Goal: Task Accomplishment & Management: Use online tool/utility

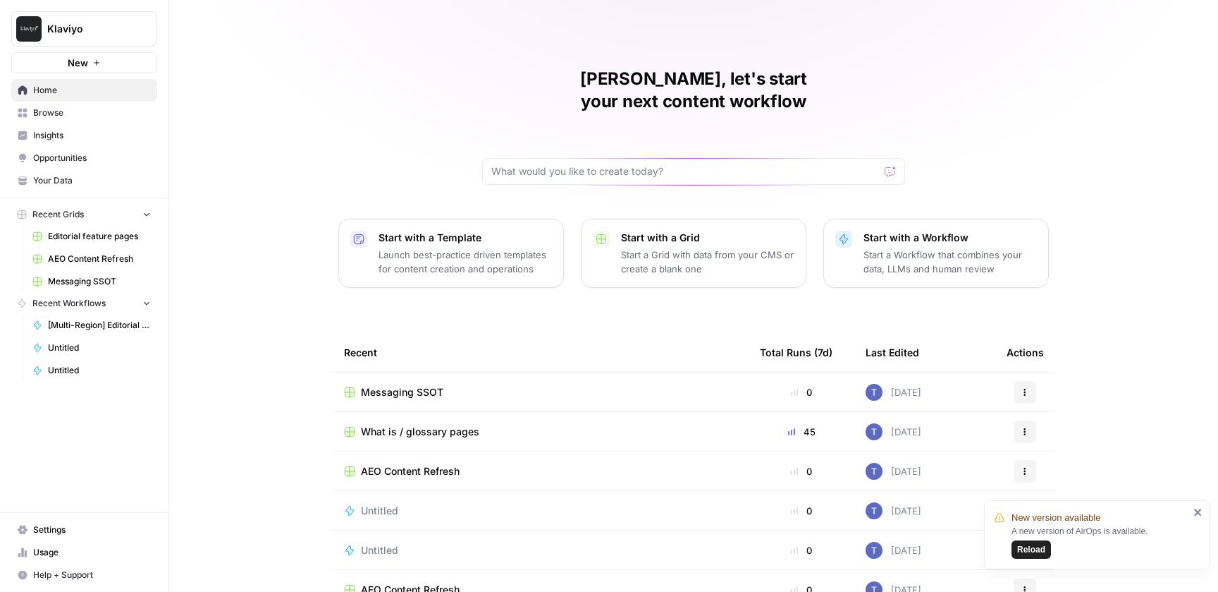
click at [84, 242] on span "Editorial feature pages" at bounding box center [99, 236] width 103 height 13
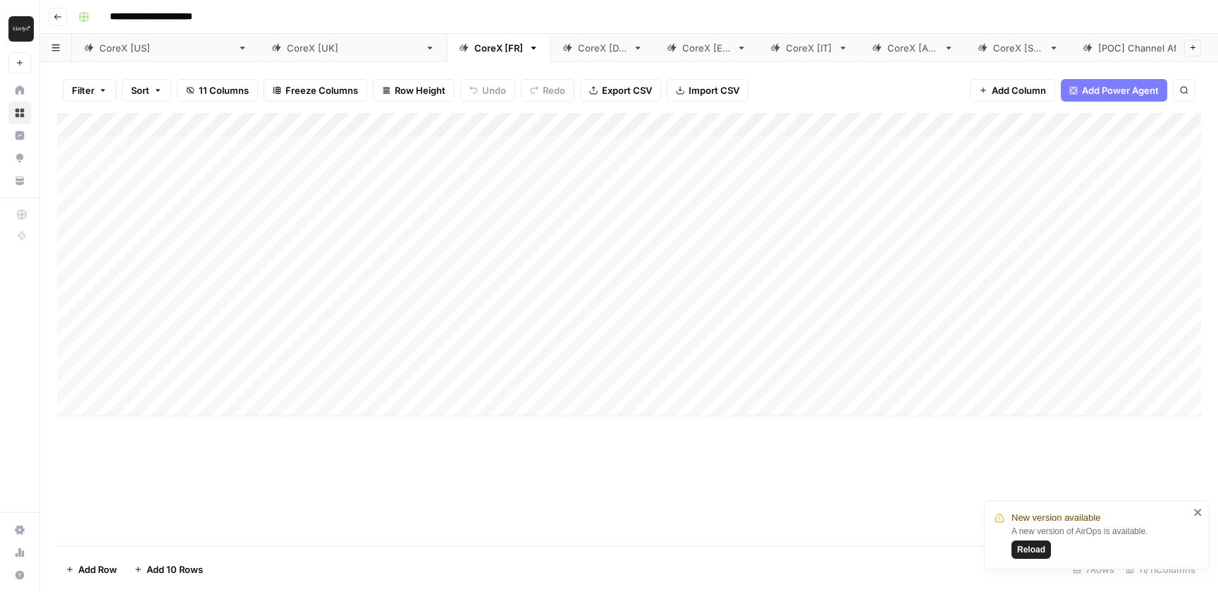
click at [121, 49] on div "CoreX [[GEOGRAPHIC_DATA]]" at bounding box center [165, 48] width 133 height 14
click at [287, 54] on div "CoreX [[GEOGRAPHIC_DATA]]" at bounding box center [353, 48] width 133 height 14
click at [116, 63] on div "Filter Sort 10 Columns Freeze Columns Row Height Undo Redo Export CSV Import CS…" at bounding box center [629, 327] width 1178 height 530
click at [116, 55] on link "CoreX [US]" at bounding box center [166, 48] width 188 height 28
drag, startPoint x: 522, startPoint y: 118, endPoint x: 398, endPoint y: 119, distance: 124.1
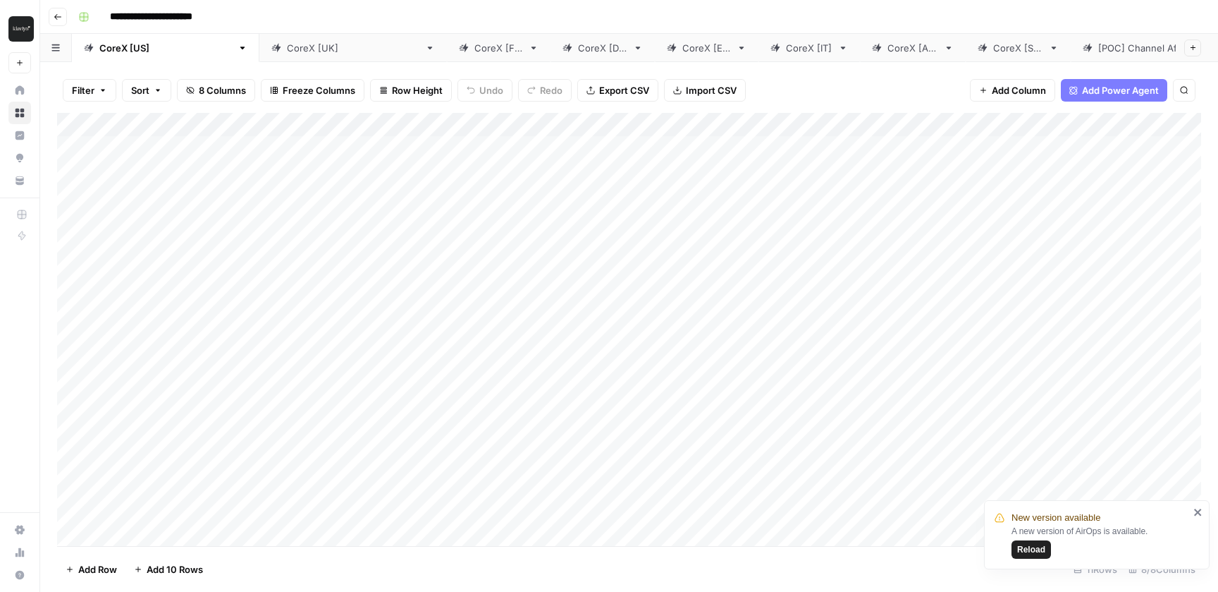
click at [398, 119] on div "Add Column" at bounding box center [629, 329] width 1144 height 433
click at [287, 52] on div "CoreX [UK]" at bounding box center [353, 48] width 133 height 14
click at [160, 403] on div "Add Column" at bounding box center [629, 264] width 1144 height 303
type textarea "**********"
click at [395, 407] on div "Add Column" at bounding box center [629, 283] width 1144 height 340
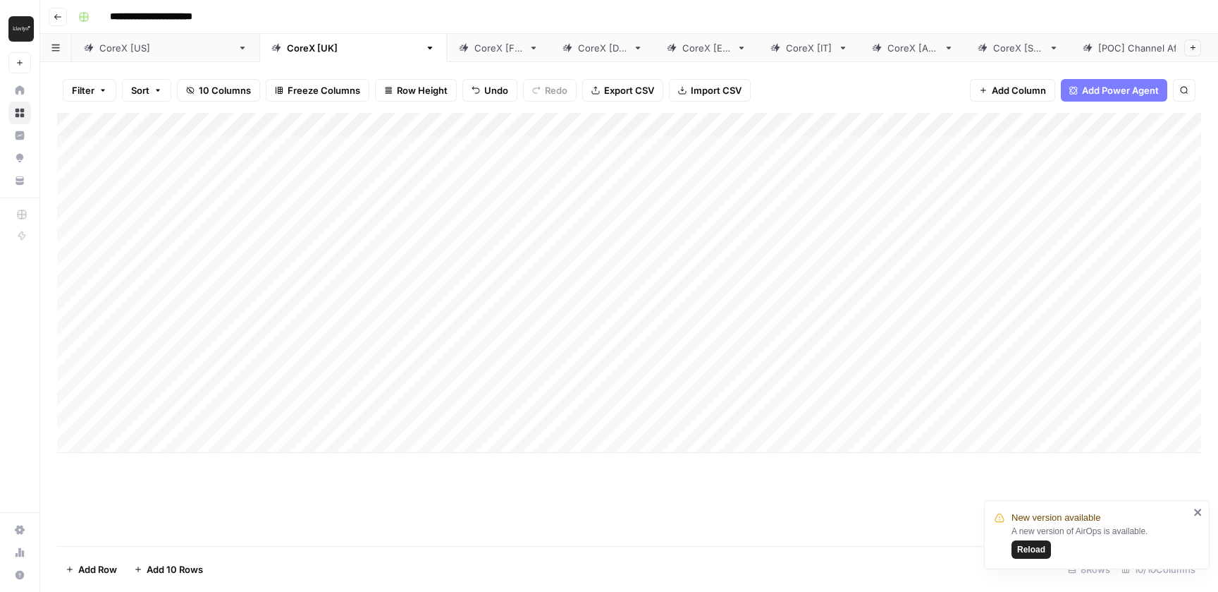
click at [395, 407] on div "Add Column" at bounding box center [629, 283] width 1144 height 340
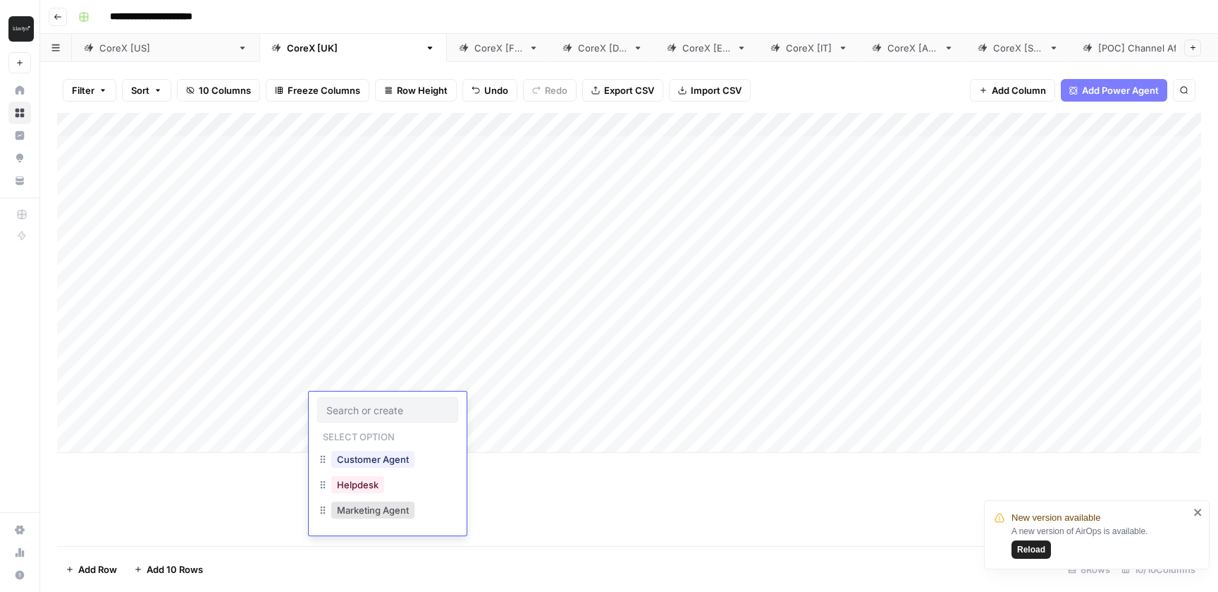
click at [489, 405] on div "Add Column" at bounding box center [629, 283] width 1144 height 340
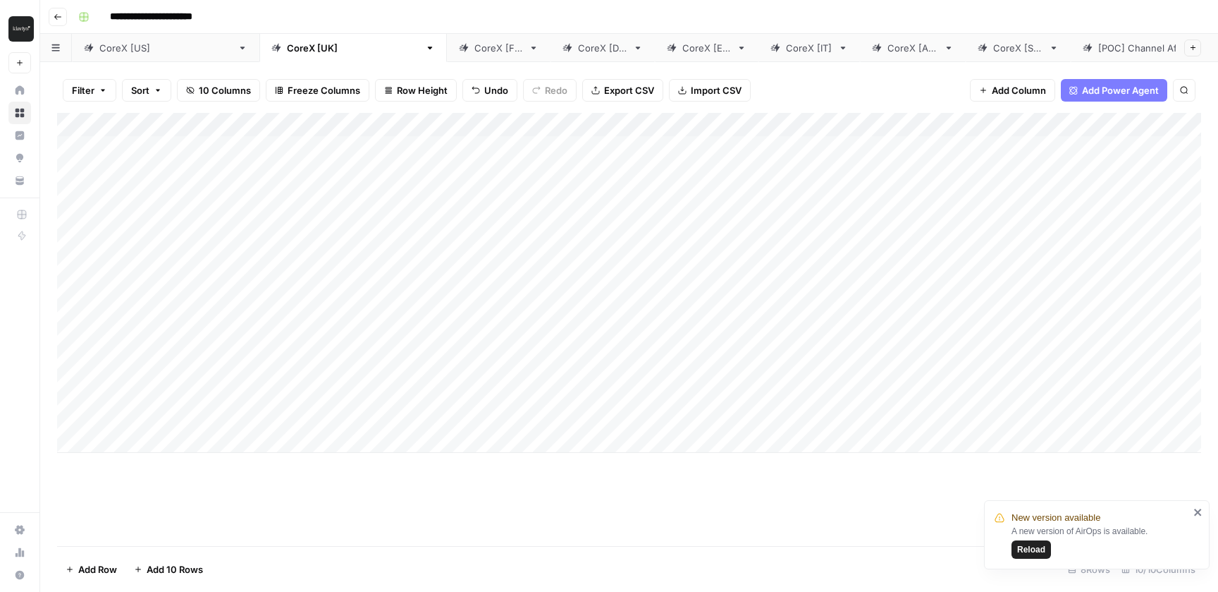
click at [489, 405] on div "Add Column" at bounding box center [629, 283] width 1144 height 340
click at [475, 457] on button "AI" at bounding box center [468, 459] width 20 height 17
drag, startPoint x: 501, startPoint y: 119, endPoint x: 389, endPoint y: 118, distance: 112.1
click at [389, 118] on div "Add Column" at bounding box center [629, 283] width 1144 height 340
click at [546, 490] on div "Add Column" at bounding box center [629, 329] width 1144 height 433
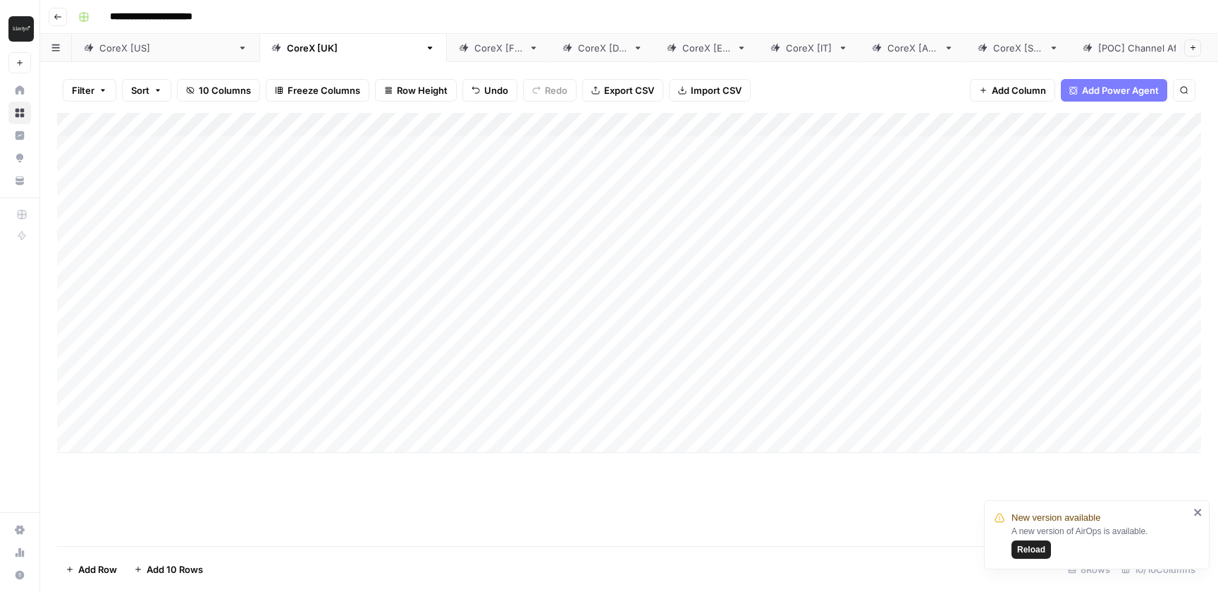
click at [631, 415] on div "Add Column" at bounding box center [629, 283] width 1144 height 340
type input "**********"
click at [812, 488] on div "Add Column" at bounding box center [629, 329] width 1144 height 433
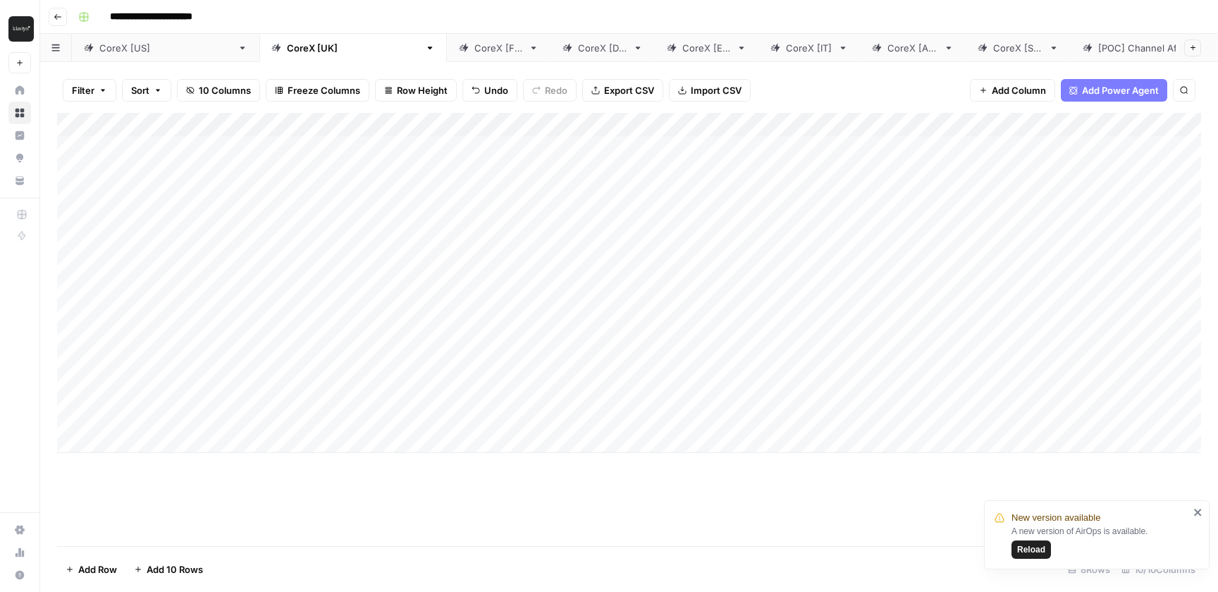
click at [997, 404] on div "Add Column" at bounding box center [629, 283] width 1144 height 340
click at [475, 47] on div "CoreX [FR]" at bounding box center [499, 48] width 49 height 14
click at [177, 400] on div "Add Column" at bounding box center [629, 264] width 1144 height 303
type textarea "**********"
click at [375, 409] on div "Add Column" at bounding box center [629, 283] width 1144 height 340
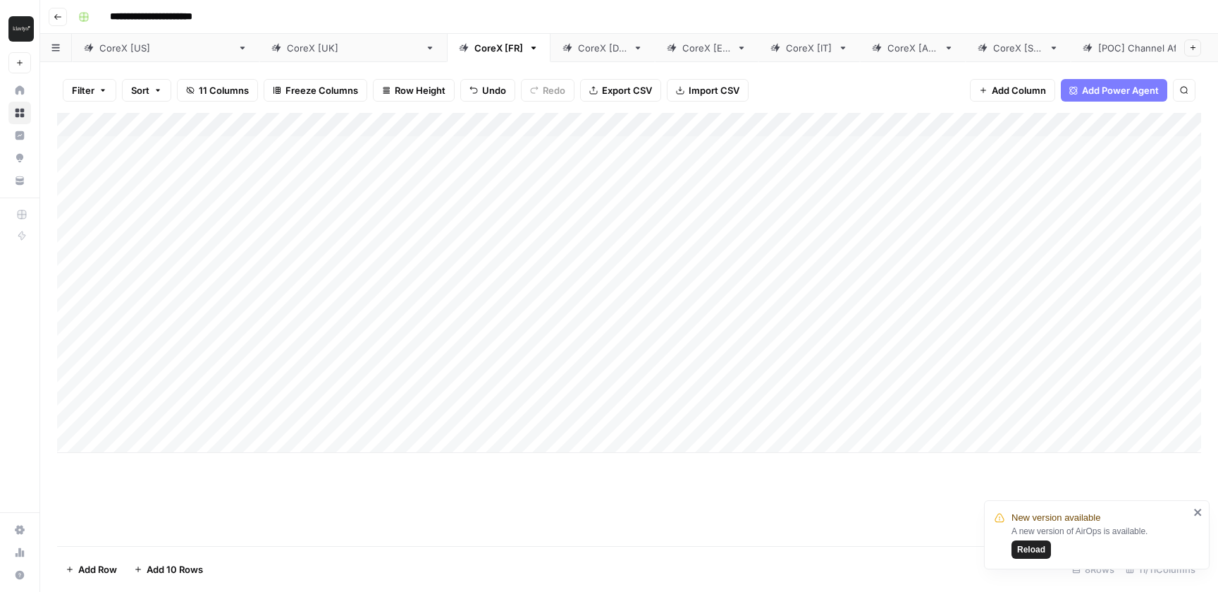
click at [375, 409] on div "Add Column" at bounding box center [629, 283] width 1144 height 340
click at [524, 429] on div "Add Column" at bounding box center [629, 283] width 1144 height 340
click at [494, 455] on div "AI" at bounding box center [514, 460] width 141 height 25
click at [462, 457] on button "AI" at bounding box center [468, 459] width 20 height 17
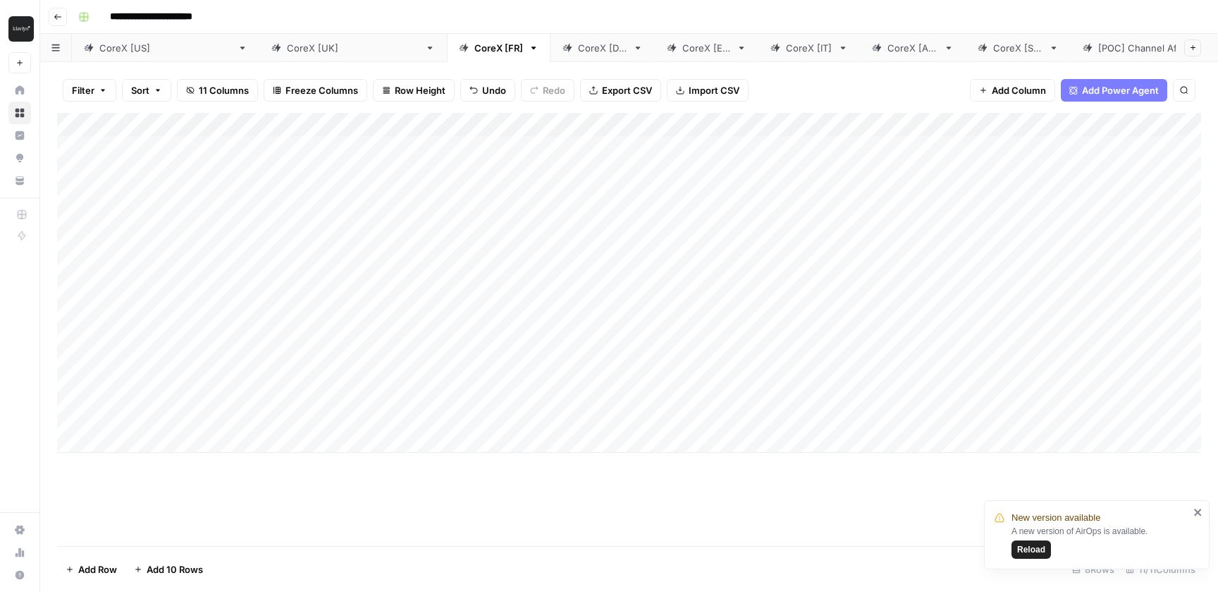
drag, startPoint x: 501, startPoint y: 118, endPoint x: 396, endPoint y: 118, distance: 105.1
click at [396, 118] on div "Add Column" at bounding box center [629, 283] width 1144 height 340
click at [393, 405] on div "Add Column" at bounding box center [629, 283] width 1144 height 340
click at [377, 408] on div "Add Column" at bounding box center [629, 283] width 1144 height 340
click at [377, 408] on input "text" at bounding box center [399, 409] width 99 height 13
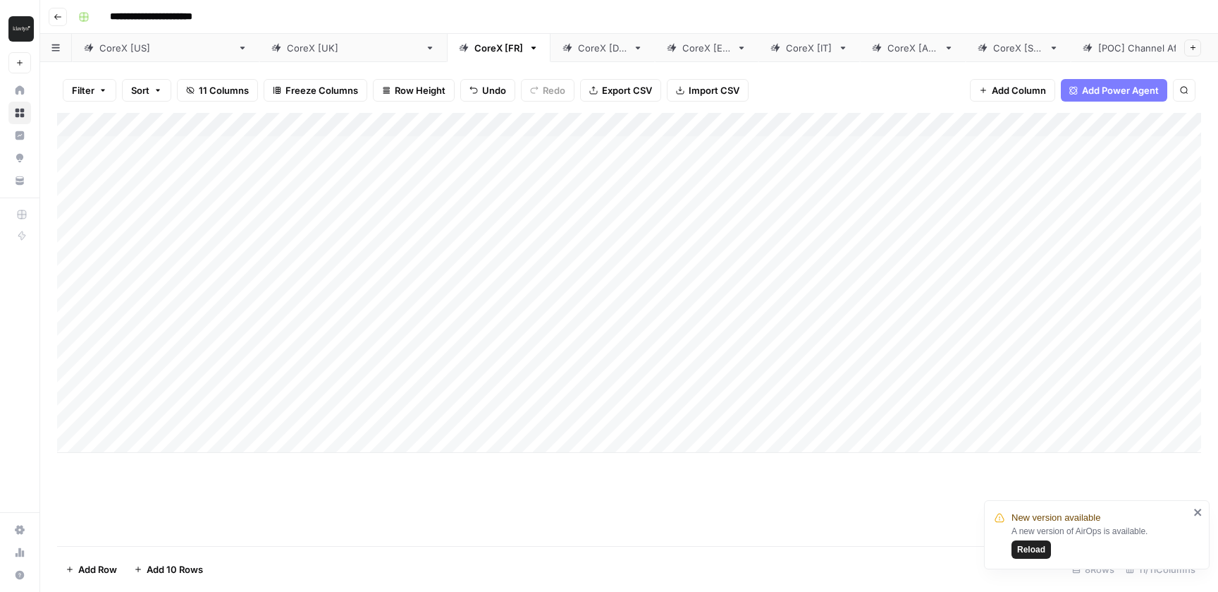
click at [561, 498] on div "Add Column" at bounding box center [629, 329] width 1144 height 433
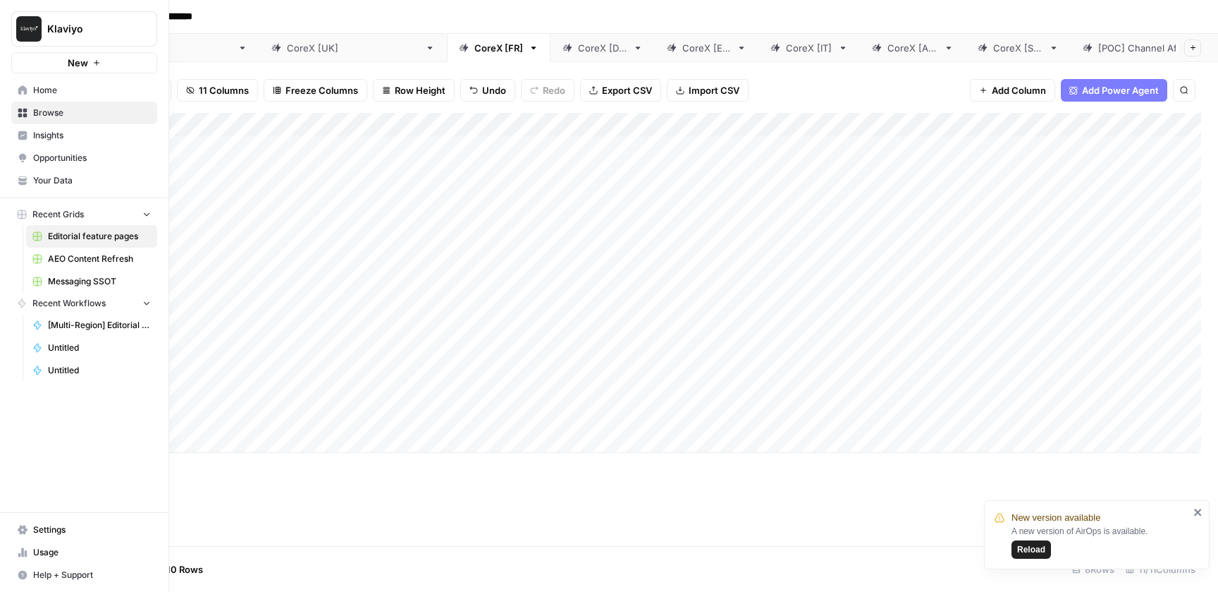
click at [78, 279] on span "Messaging SSOT" at bounding box center [99, 281] width 103 height 13
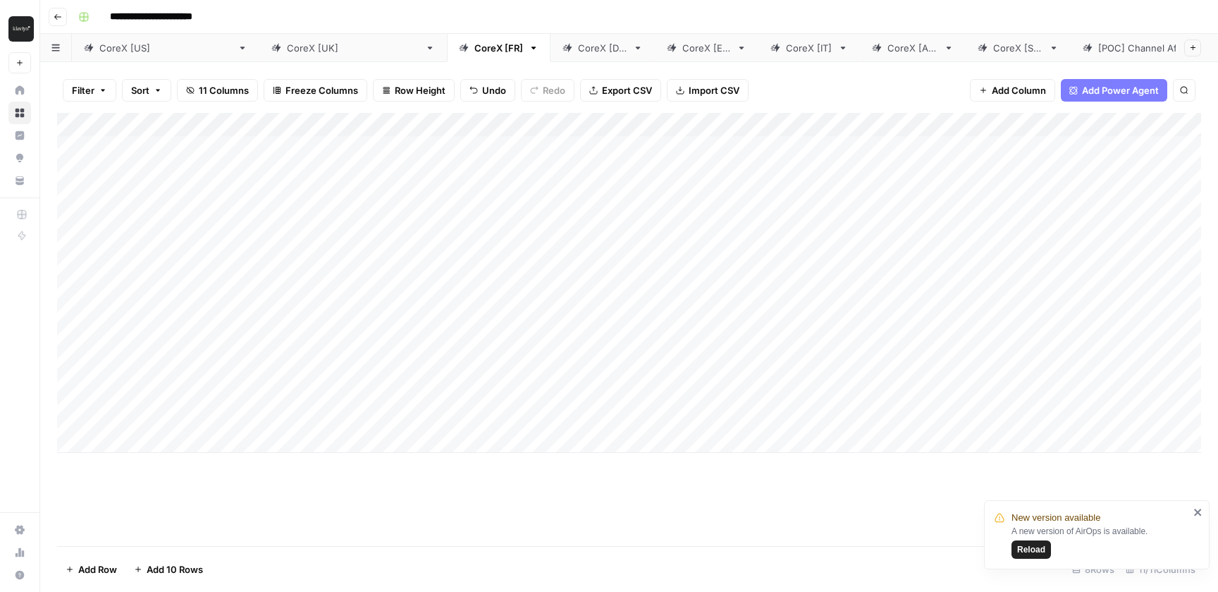
click at [686, 408] on div "Add Column" at bounding box center [629, 283] width 1144 height 340
type input "**********"
click at [850, 505] on div "Add Column" at bounding box center [629, 329] width 1144 height 433
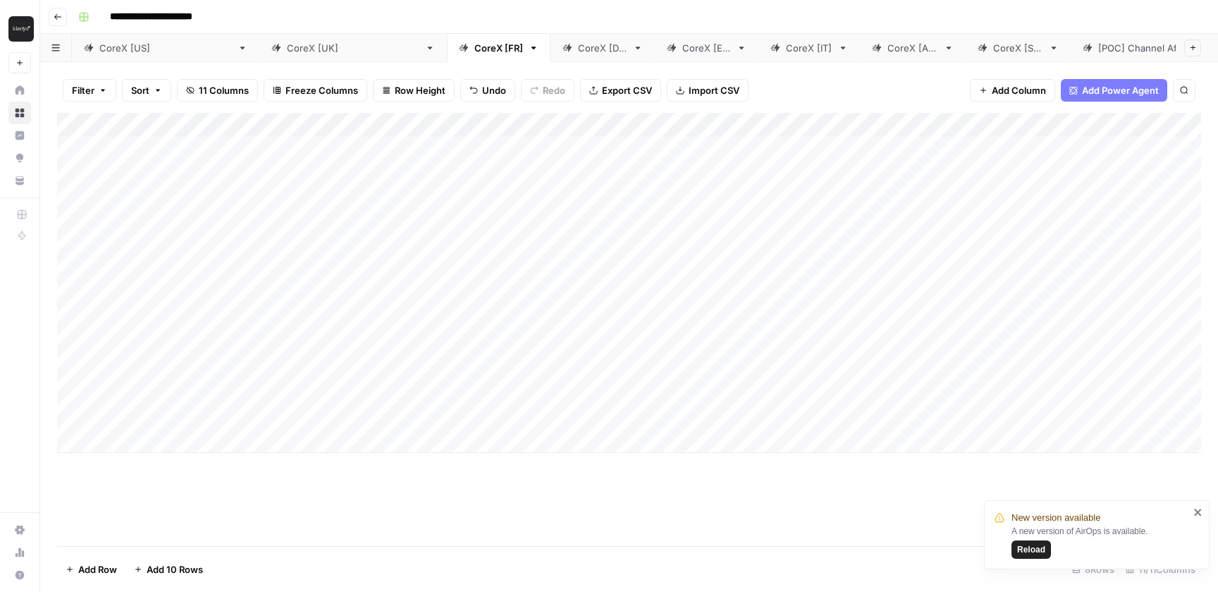
click at [858, 398] on div "Add Column" at bounding box center [629, 283] width 1144 height 340
click at [578, 49] on div "CoreX [DE]" at bounding box center [602, 48] width 49 height 14
click at [164, 398] on div "Add Column" at bounding box center [629, 264] width 1144 height 303
type textarea "**********"
click at [459, 415] on div "Add Column" at bounding box center [629, 283] width 1144 height 340
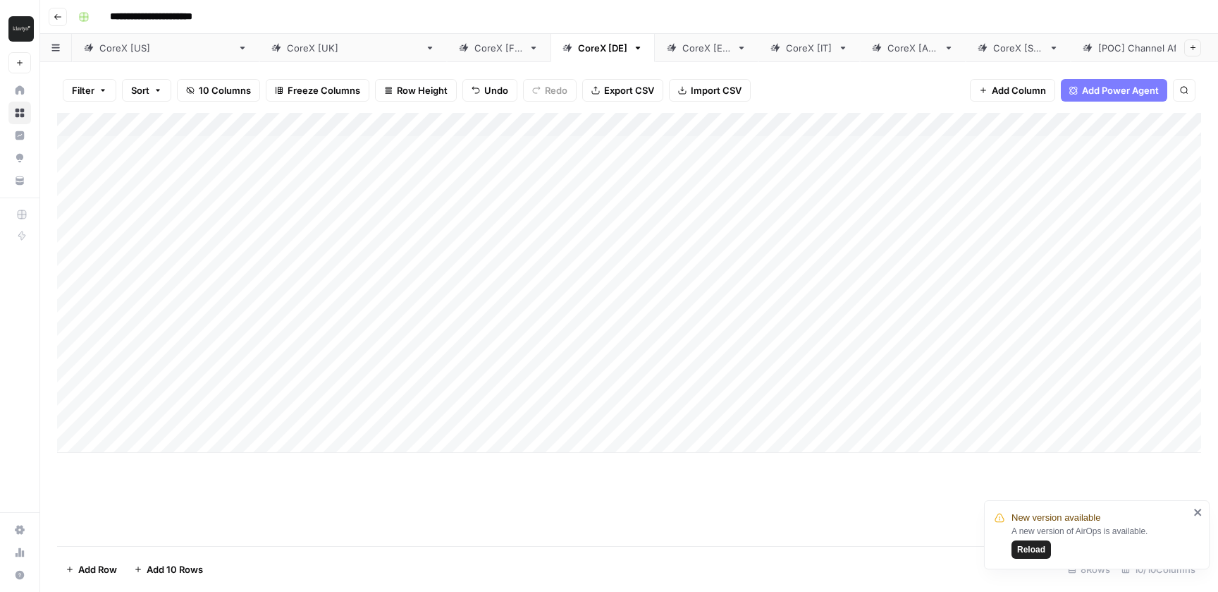
click at [459, 415] on div "Add Column" at bounding box center [629, 283] width 1144 height 340
click at [477, 460] on button "AI" at bounding box center [468, 459] width 20 height 17
drag, startPoint x: 510, startPoint y: 123, endPoint x: 398, endPoint y: 123, distance: 111.4
click at [398, 123] on div "Add Column" at bounding box center [629, 283] width 1144 height 340
click at [654, 416] on div "Add Column" at bounding box center [629, 283] width 1144 height 340
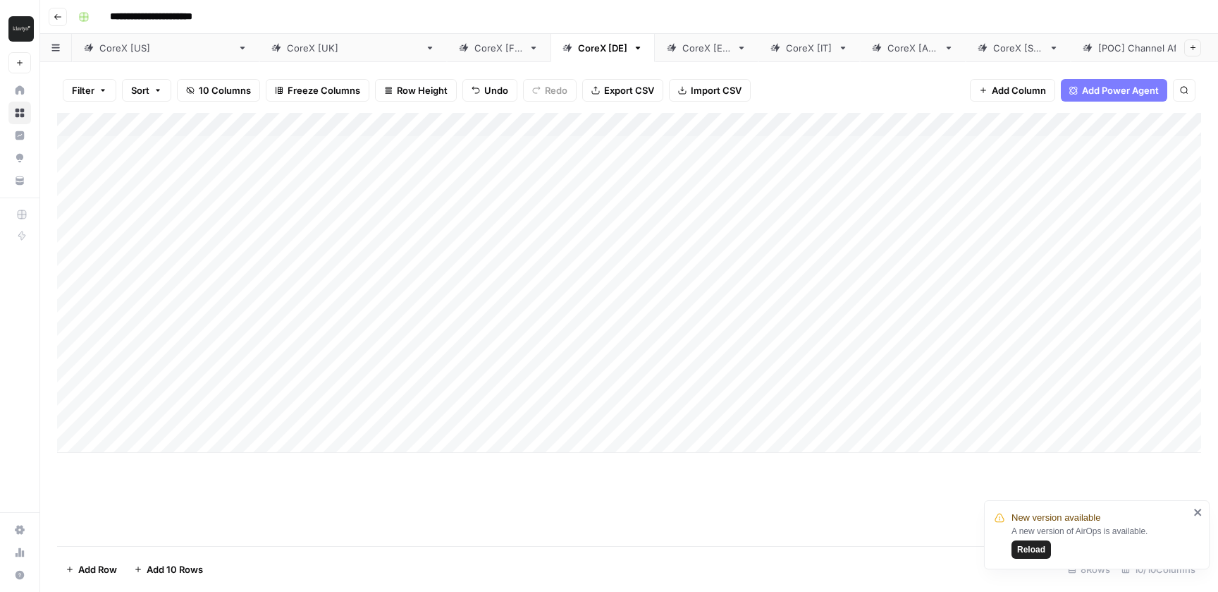
click at [654, 416] on div "Add Column" at bounding box center [629, 283] width 1144 height 340
type input "**********"
click at [943, 398] on div "Add Column" at bounding box center [629, 283] width 1144 height 340
click at [683, 51] on div "CoreX [ES]" at bounding box center [707, 48] width 49 height 14
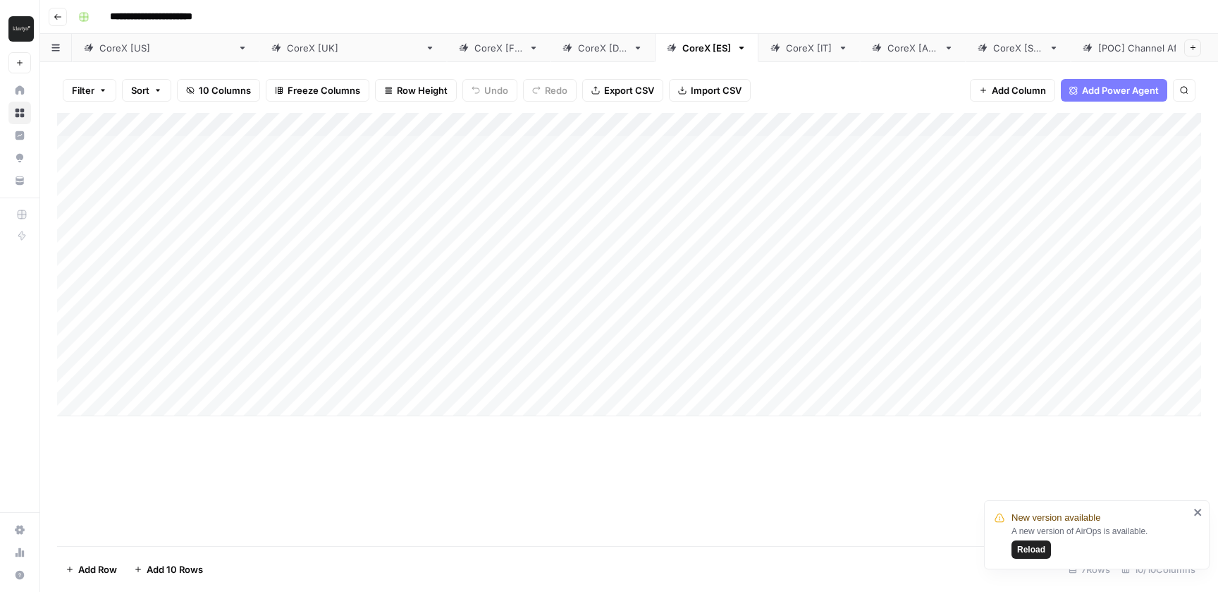
click at [154, 408] on div "Add Column" at bounding box center [629, 264] width 1144 height 303
click at [122, 405] on textarea "**********" at bounding box center [219, 406] width 226 height 20
type textarea "**********"
click at [377, 410] on div "Add Column" at bounding box center [629, 283] width 1144 height 340
click at [449, 410] on div "Add Column" at bounding box center [629, 283] width 1144 height 340
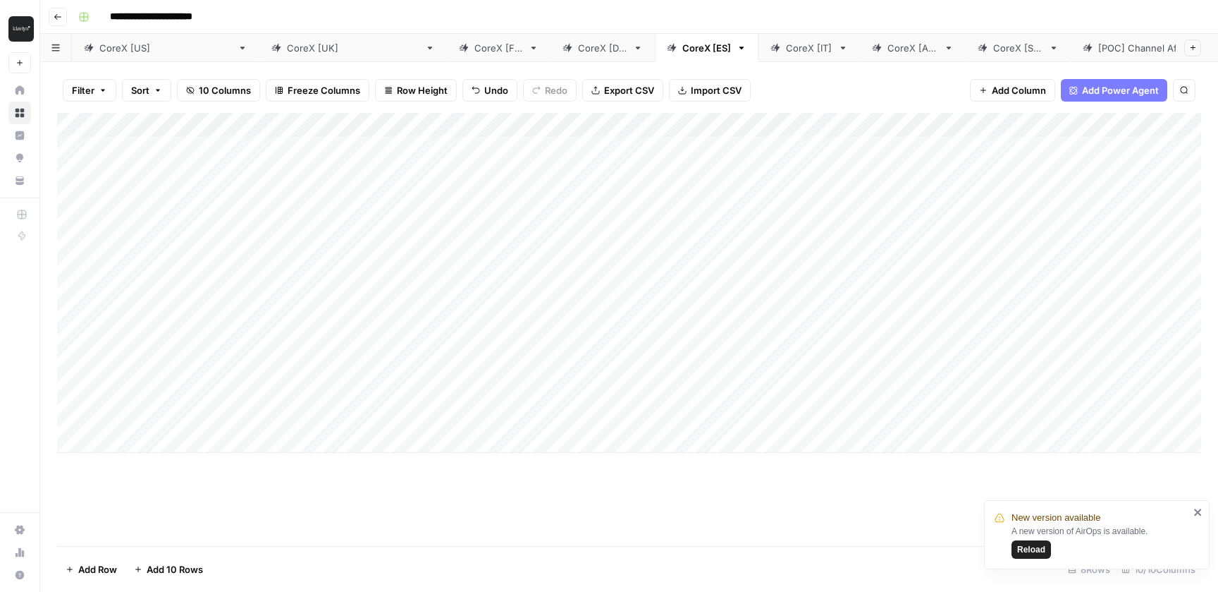
click at [449, 410] on div "Add Column" at bounding box center [629, 283] width 1144 height 340
click at [461, 456] on button "AI" at bounding box center [468, 459] width 20 height 17
drag, startPoint x: 512, startPoint y: 121, endPoint x: 410, endPoint y: 121, distance: 101.5
click at [410, 121] on div "Add Column" at bounding box center [629, 283] width 1144 height 340
click at [687, 415] on div "Add Column" at bounding box center [629, 283] width 1144 height 340
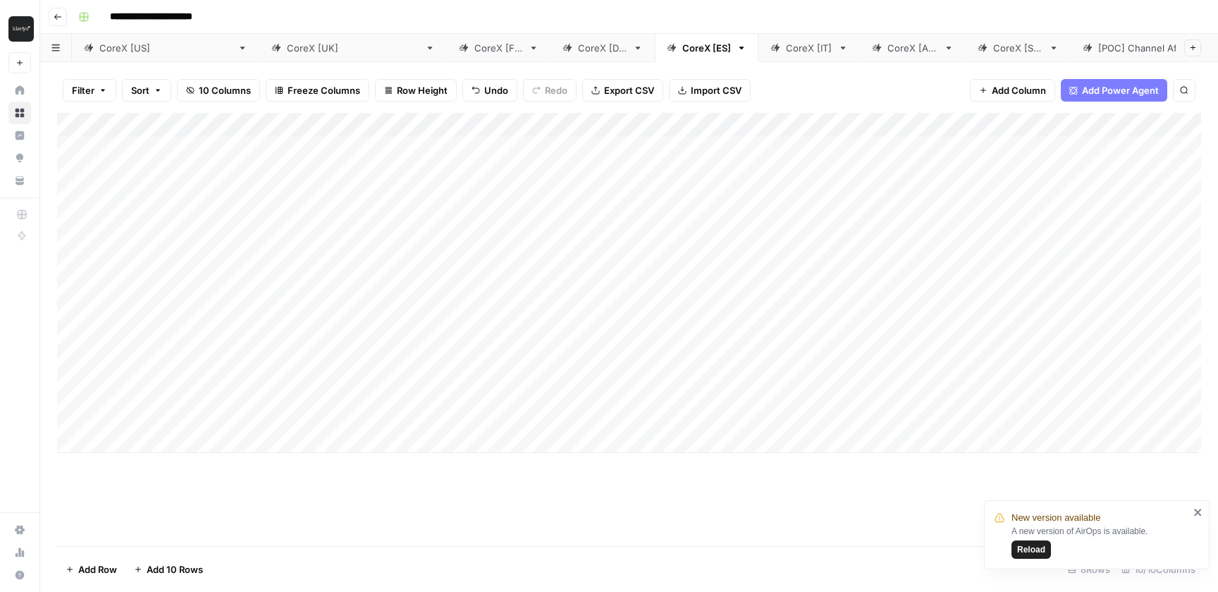
click at [687, 415] on div "Add Column" at bounding box center [629, 283] width 1144 height 340
type input "**********"
click at [896, 484] on div "Add Column" at bounding box center [629, 329] width 1144 height 433
click at [950, 402] on div "Add Column" at bounding box center [629, 283] width 1144 height 340
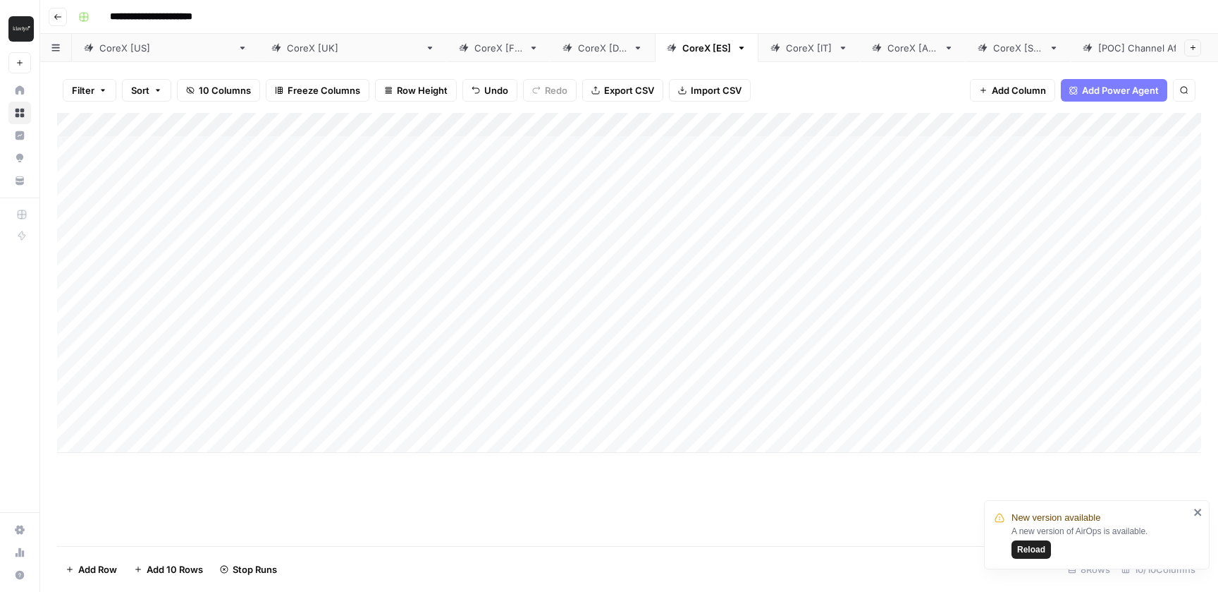
click at [786, 48] on div "CoreX [IT]" at bounding box center [809, 48] width 47 height 14
click at [144, 399] on div "Add Column" at bounding box center [629, 264] width 1144 height 303
type textarea "**********"
click at [472, 406] on div "Add Column" at bounding box center [629, 283] width 1144 height 340
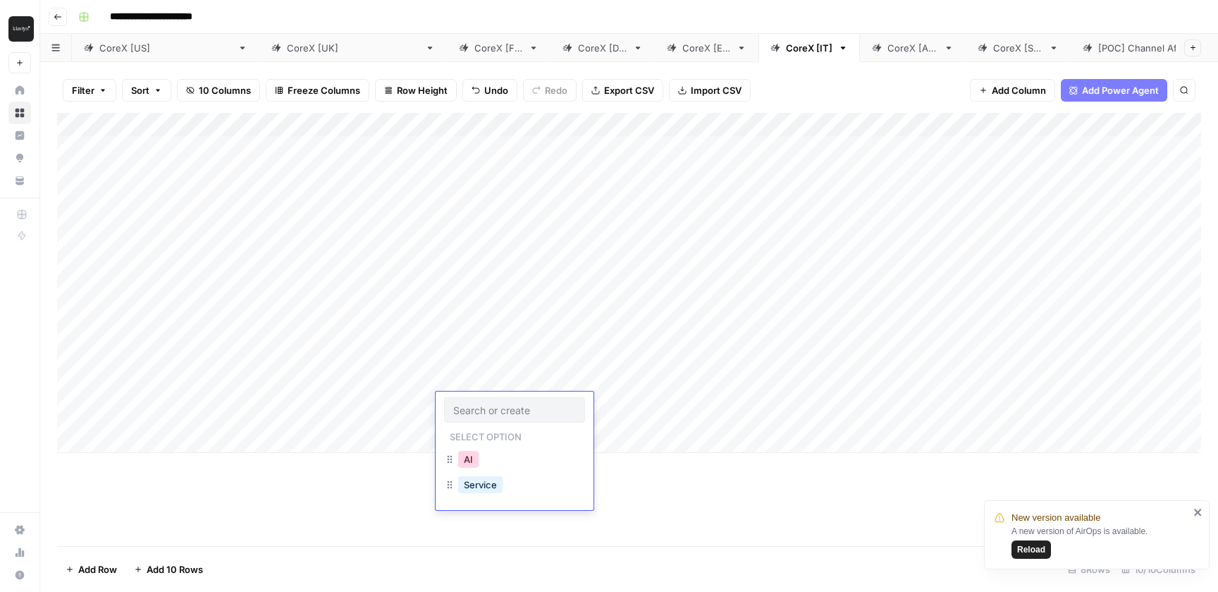
click at [475, 460] on button "AI" at bounding box center [468, 459] width 20 height 17
click at [680, 412] on div "Add Column" at bounding box center [629, 283] width 1144 height 340
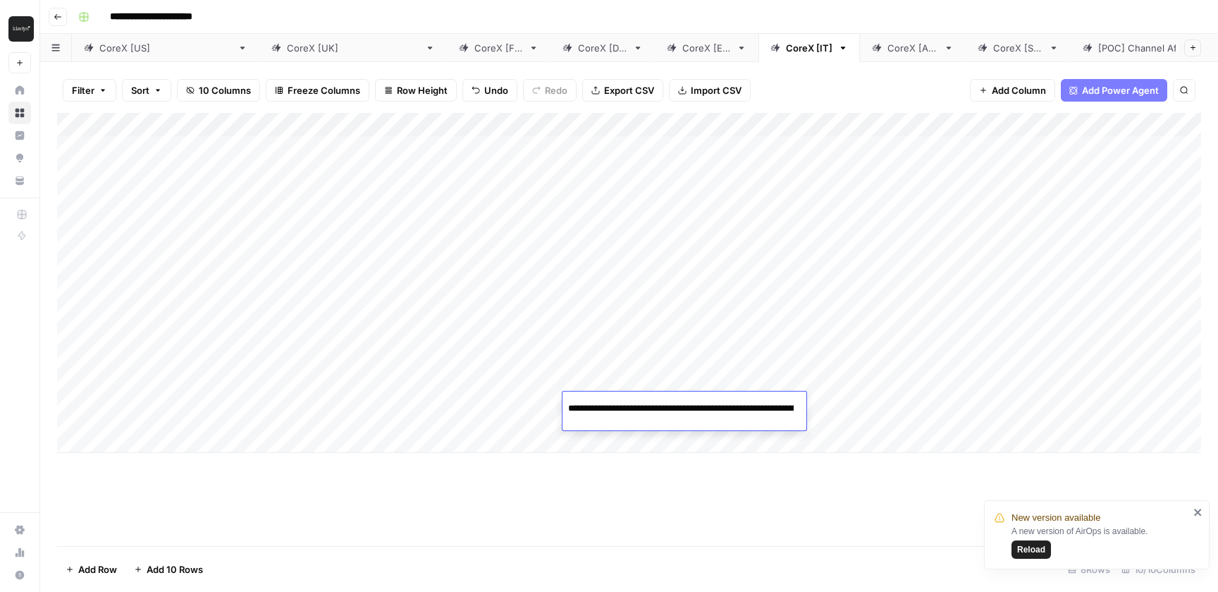
scroll to position [0, 233]
drag, startPoint x: 511, startPoint y: 116, endPoint x: 416, endPoint y: 116, distance: 95.2
click at [416, 116] on div "Add Column" at bounding box center [629, 283] width 1144 height 340
click at [850, 407] on div "Add Column" at bounding box center [629, 283] width 1144 height 340
click at [888, 51] on div "CoreX [AU]" at bounding box center [913, 48] width 51 height 14
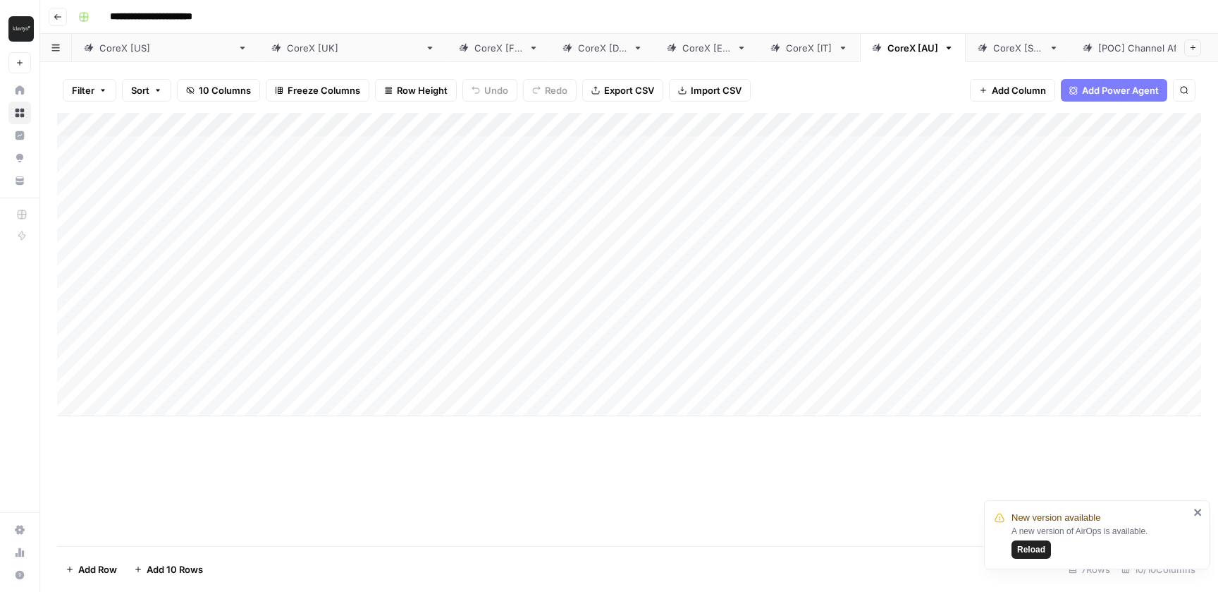
click at [185, 412] on div "Add Column" at bounding box center [629, 264] width 1144 height 303
type textarea "**********"
click at [484, 419] on div "Add Column" at bounding box center [629, 283] width 1144 height 340
click at [477, 464] on button "AI" at bounding box center [468, 459] width 20 height 17
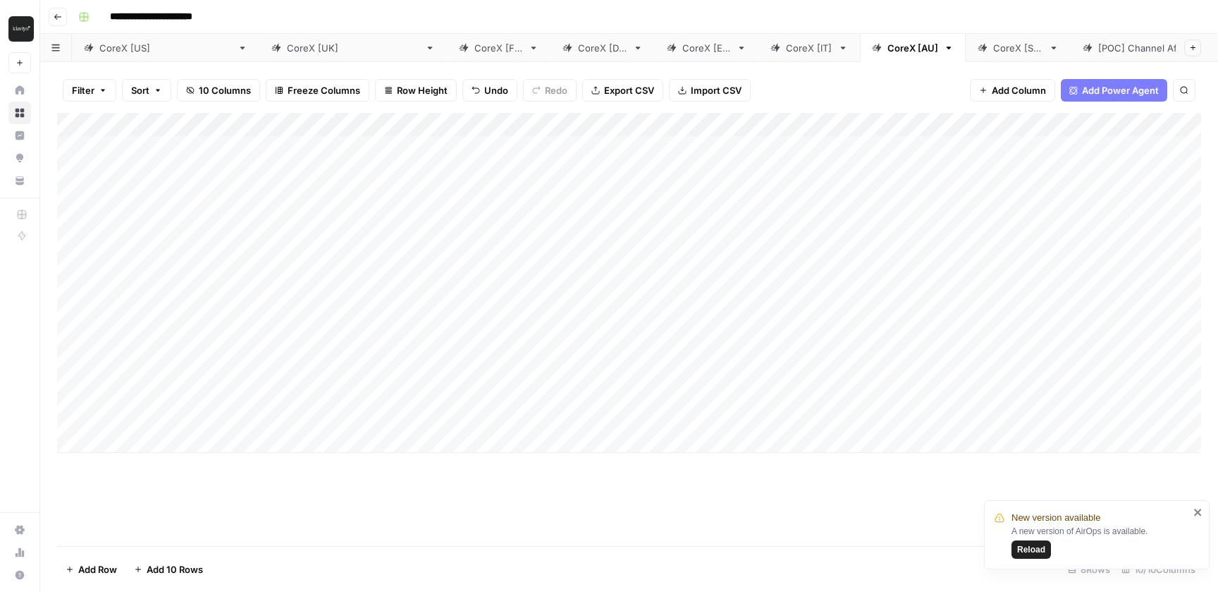
click at [649, 412] on div "Add Column" at bounding box center [629, 283] width 1144 height 340
type input "**********"
click at [553, 470] on div "Add Column" at bounding box center [629, 329] width 1144 height 433
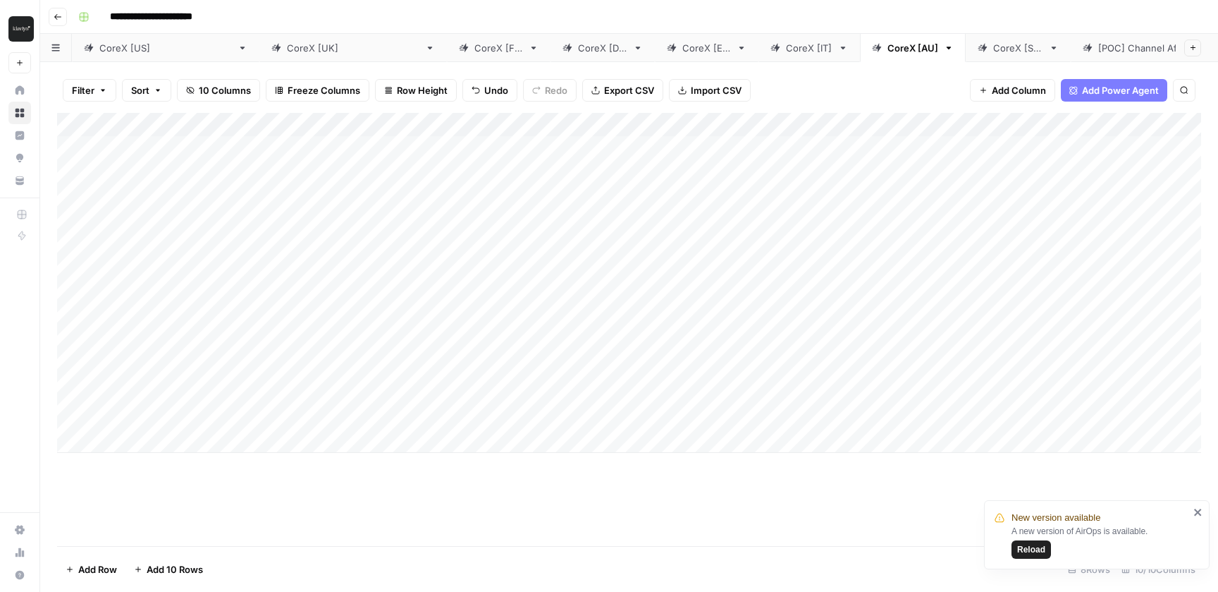
drag, startPoint x: 511, startPoint y: 121, endPoint x: 404, endPoint y: 121, distance: 107.2
click at [404, 121] on div "Add Column" at bounding box center [629, 283] width 1144 height 340
click at [879, 410] on div "Add Column" at bounding box center [629, 283] width 1144 height 340
click at [993, 49] on div "CoreX [SG]" at bounding box center [1018, 48] width 50 height 14
click at [152, 394] on div "Add Column" at bounding box center [629, 264] width 1144 height 303
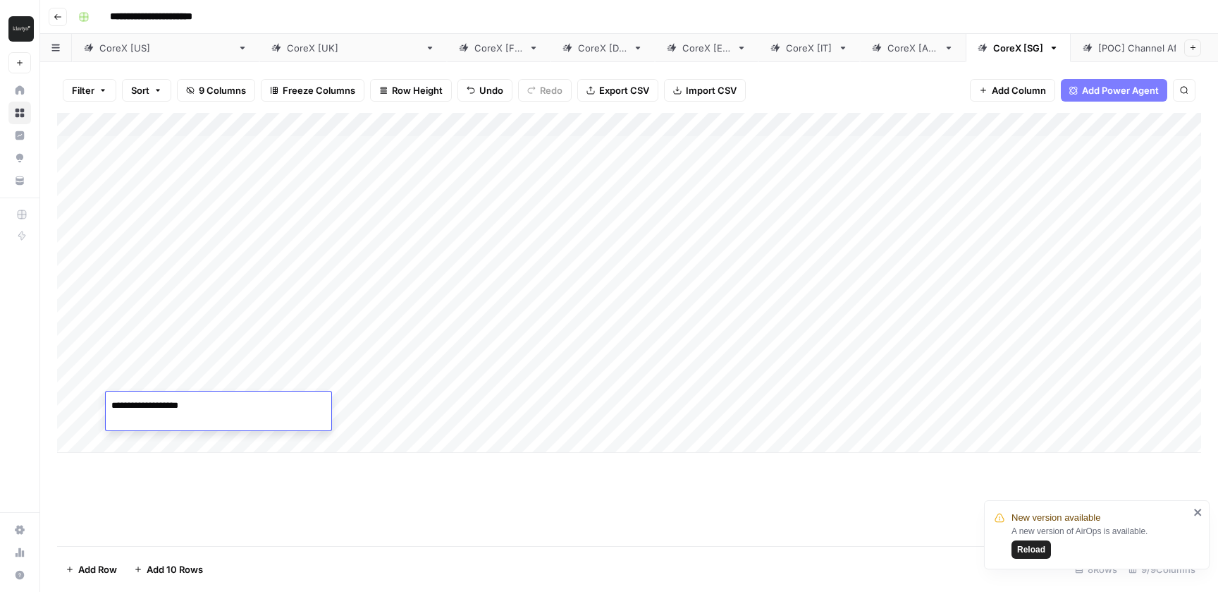
type textarea "**********"
click at [460, 416] on div "Add Column" at bounding box center [629, 283] width 1144 height 340
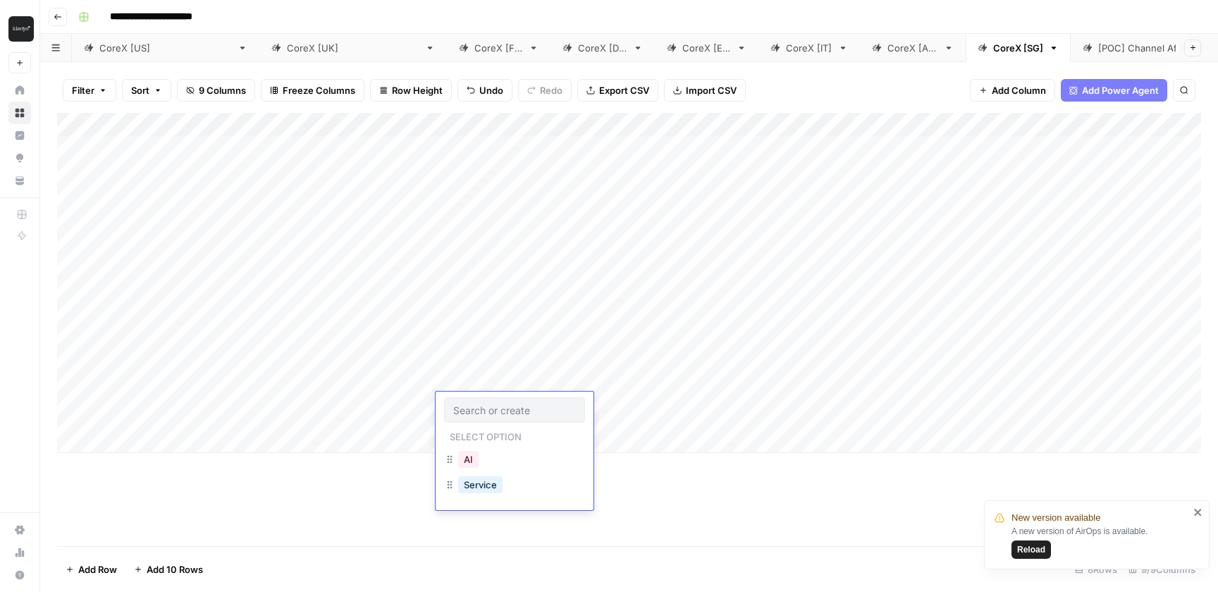
click at [489, 463] on div "AI" at bounding box center [514, 460] width 141 height 25
click at [465, 448] on div "AI" at bounding box center [514, 460] width 141 height 25
click at [466, 458] on button "AI" at bounding box center [468, 459] width 20 height 17
drag, startPoint x: 510, startPoint y: 121, endPoint x: 394, endPoint y: 121, distance: 116.3
click at [394, 121] on div "Add Column" at bounding box center [629, 283] width 1144 height 340
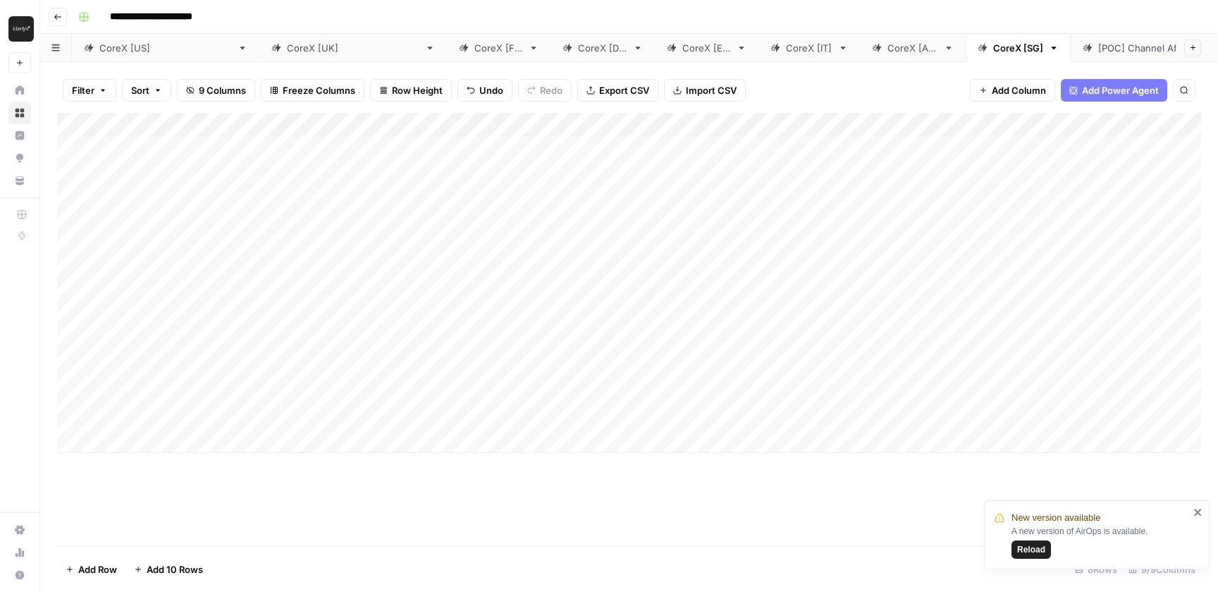
click at [694, 403] on div "Add Column" at bounding box center [629, 283] width 1144 height 340
click at [775, 469] on div "Add Column" at bounding box center [629, 329] width 1144 height 433
click at [907, 405] on div "Add Column" at bounding box center [629, 283] width 1144 height 340
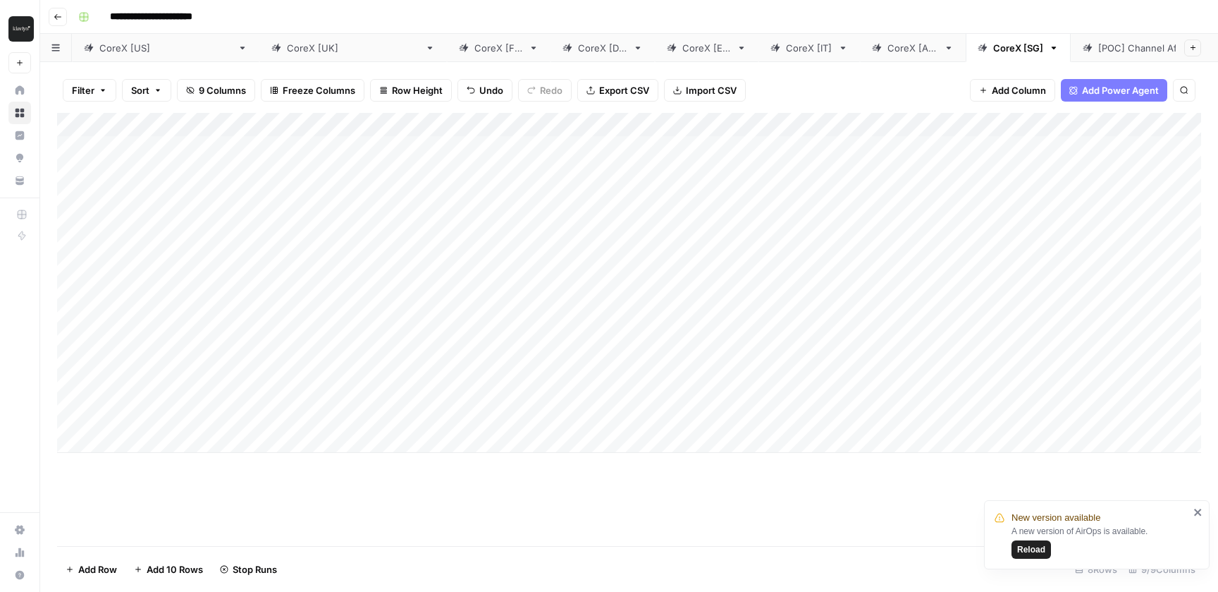
click at [287, 50] on div "CoreX [UK]" at bounding box center [353, 48] width 133 height 14
click at [1096, 410] on div "Add Column" at bounding box center [629, 283] width 1144 height 340
click at [1106, 401] on div "Add Column" at bounding box center [629, 283] width 1144 height 340
click at [475, 45] on div "CoreX [FR]" at bounding box center [499, 48] width 49 height 14
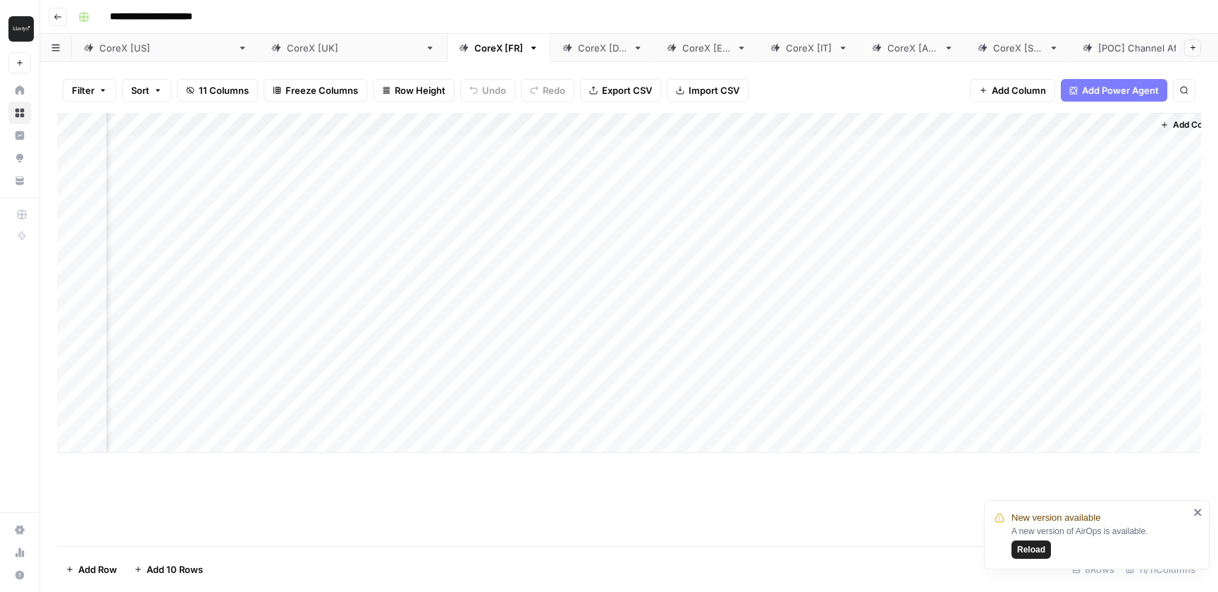
scroll to position [0, 633]
click at [1010, 401] on div "Add Column" at bounding box center [629, 283] width 1144 height 340
click at [578, 45] on div "CoreX [DE]" at bounding box center [602, 48] width 49 height 14
click at [1103, 403] on div "Add Column" at bounding box center [629, 283] width 1144 height 340
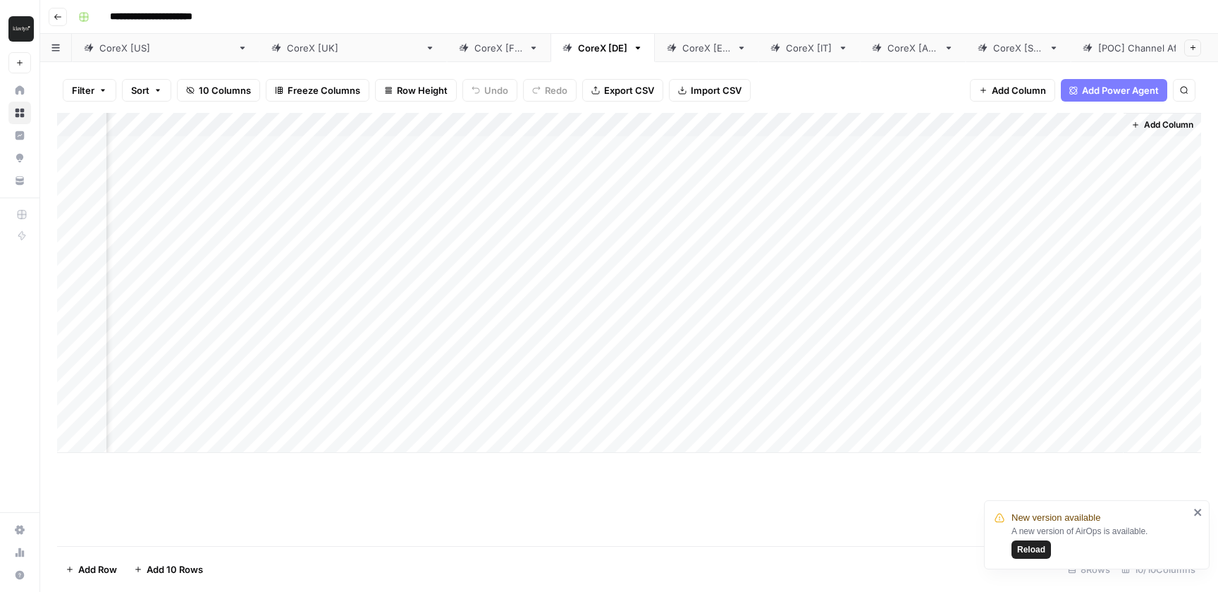
click at [683, 49] on div "CoreX [ES]" at bounding box center [707, 48] width 49 height 14
click at [1105, 404] on div "Add Column" at bounding box center [629, 283] width 1144 height 340
click at [786, 49] on div "CoreX [IT]" at bounding box center [809, 48] width 47 height 14
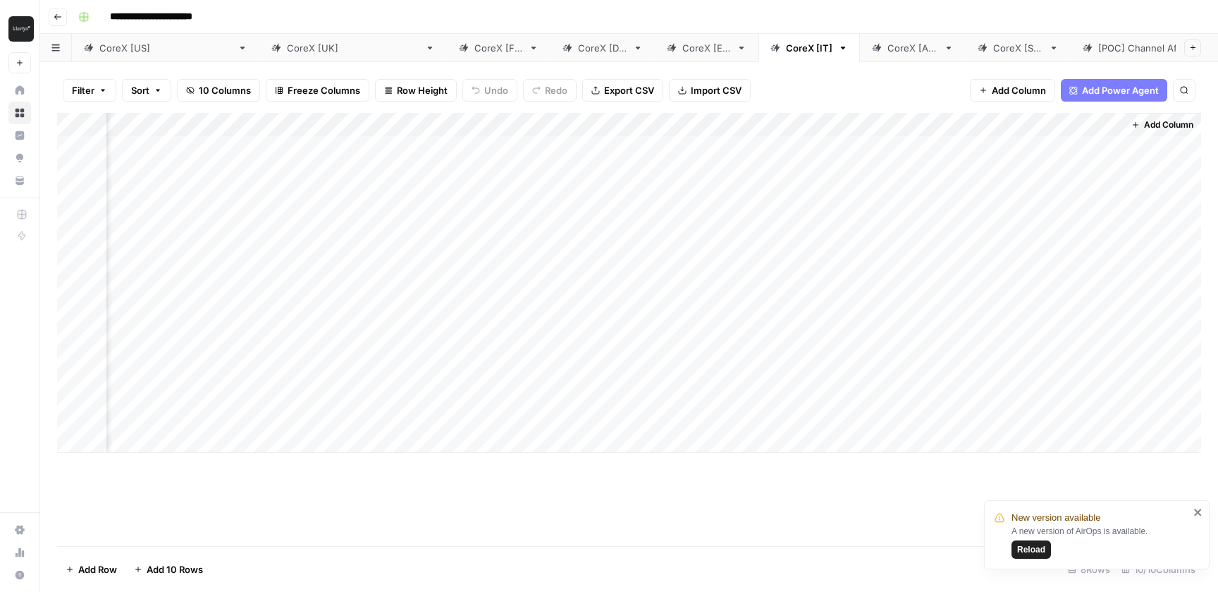
click at [1109, 401] on div "Add Column" at bounding box center [629, 283] width 1144 height 340
click at [888, 50] on div "CoreX [AU]" at bounding box center [913, 48] width 51 height 14
click at [1108, 402] on div "Add Column" at bounding box center [629, 283] width 1144 height 340
click at [993, 52] on div "CoreX [SG]" at bounding box center [1018, 48] width 50 height 14
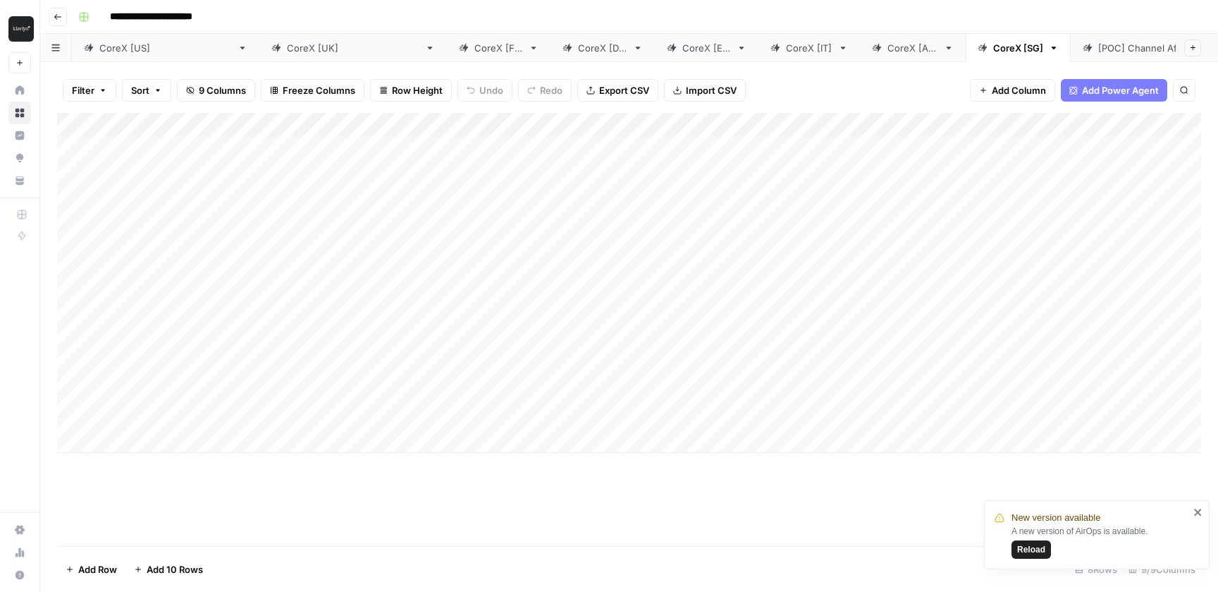
scroll to position [0, 407]
click at [1101, 399] on div "Add Column" at bounding box center [629, 283] width 1144 height 340
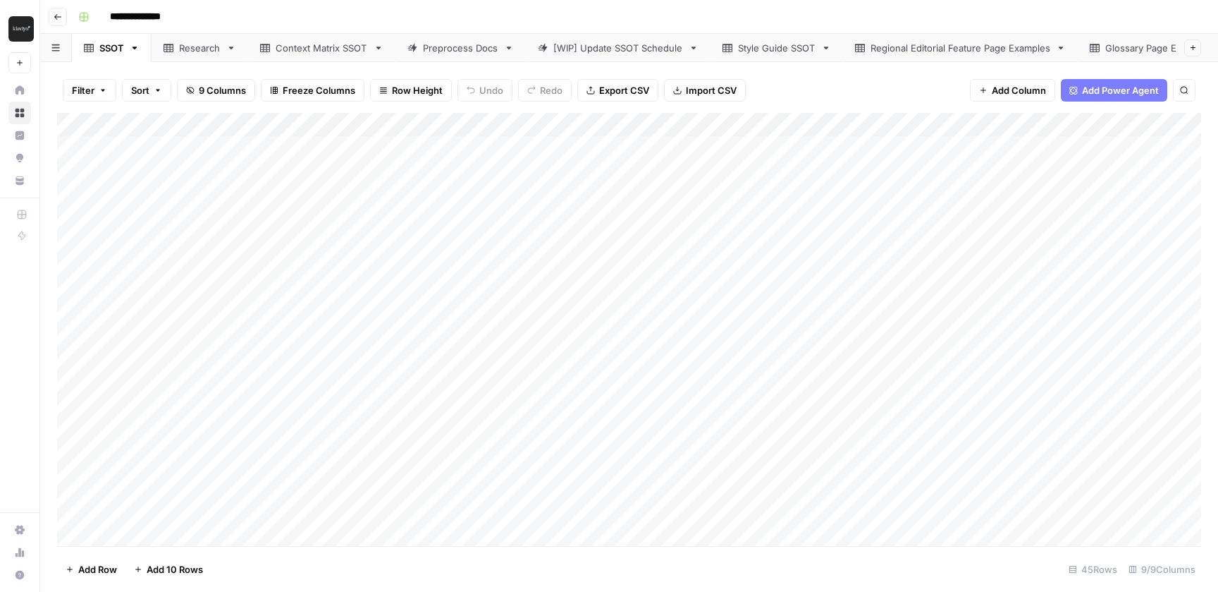
scroll to position [0, 98]
